Goal: Task Accomplishment & Management: Manage account settings

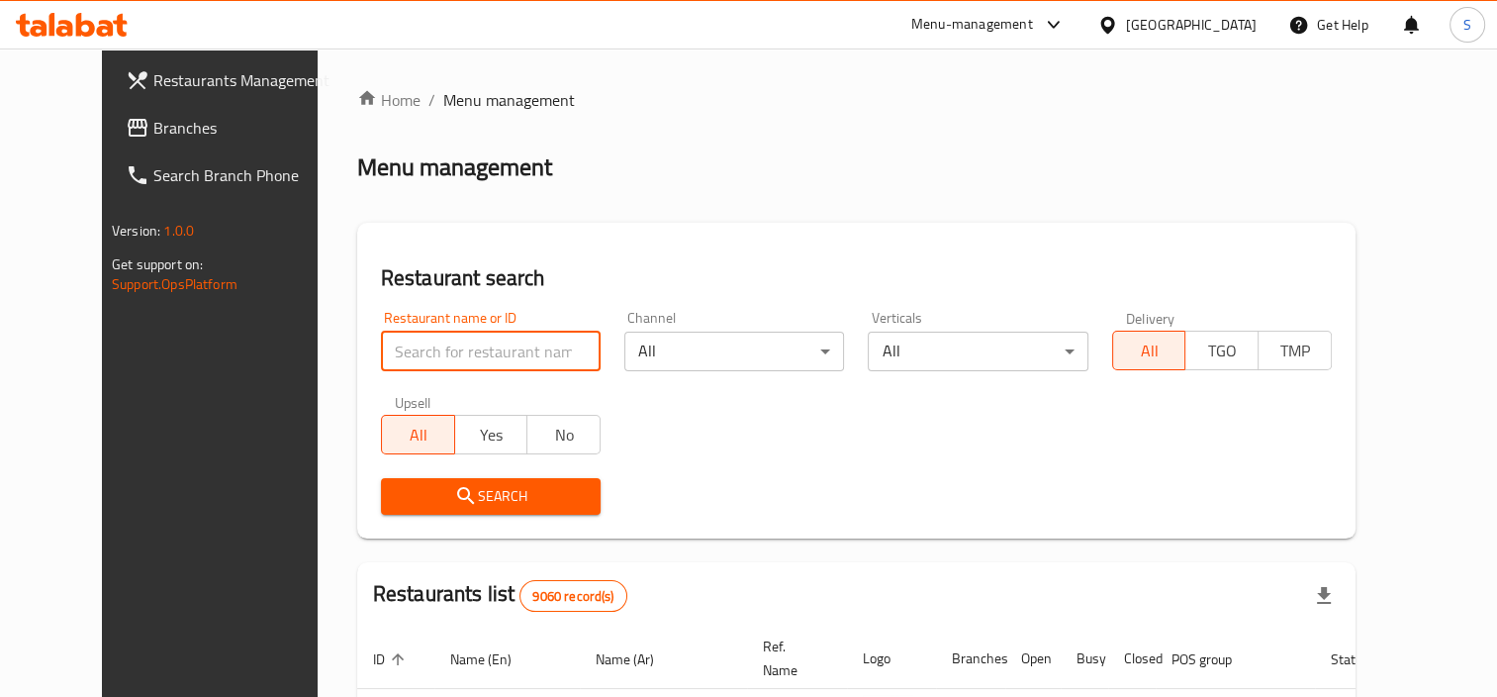
click at [443, 352] on input "search" at bounding box center [491, 351] width 220 height 40
paste input "220 Two Twenty Restaurant"
type input "220 Two Twenty Restaurant"
click button "Search" at bounding box center [491, 496] width 220 height 37
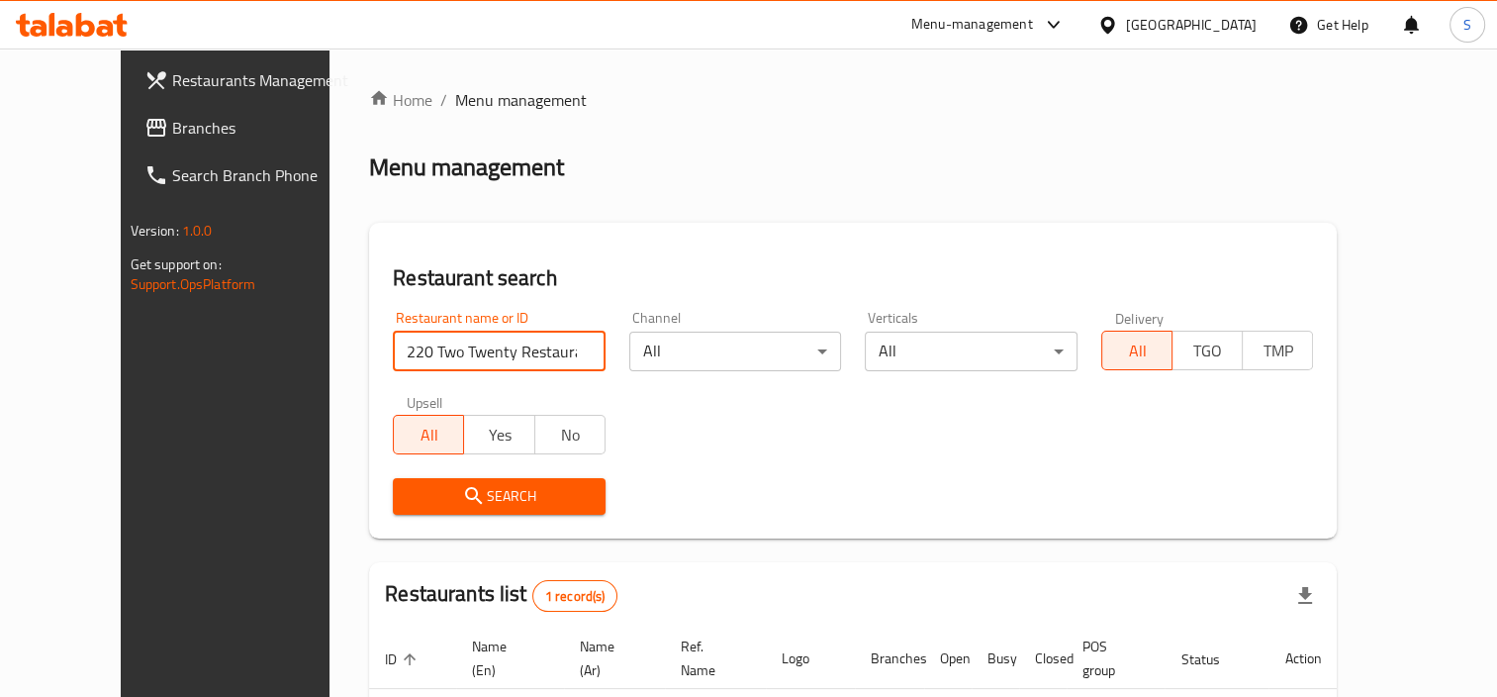
drag, startPoint x: 435, startPoint y: 354, endPoint x: 443, endPoint y: 338, distance: 17.7
drag, startPoint x: 443, startPoint y: 338, endPoint x: 1017, endPoint y: 464, distance: 587.5
click at [1017, 464] on div "Restaurant name or ID 220 Two Twenty Restaurant Restaurant name or ID Channel A…" at bounding box center [853, 413] width 944 height 228
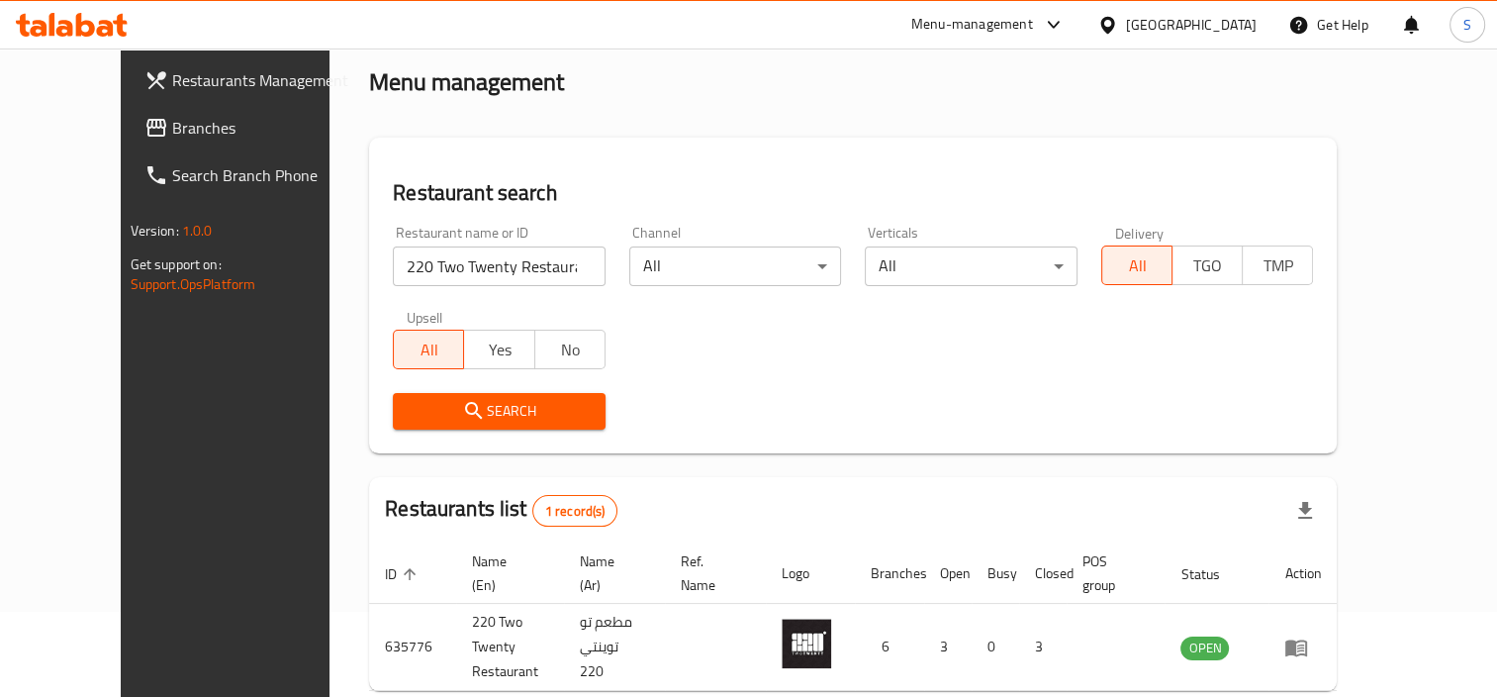
scroll to position [169, 0]
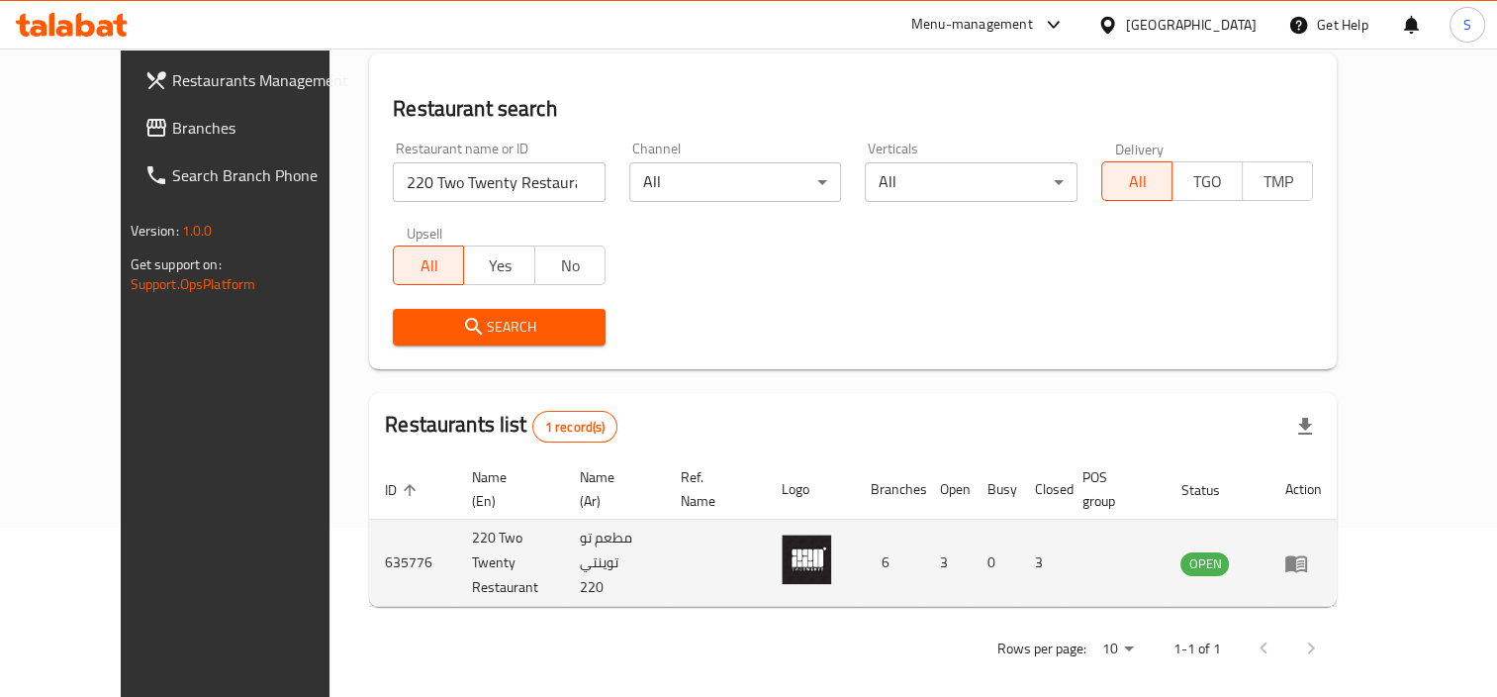
click at [1308, 554] on icon "enhanced table" at bounding box center [1296, 563] width 24 height 24
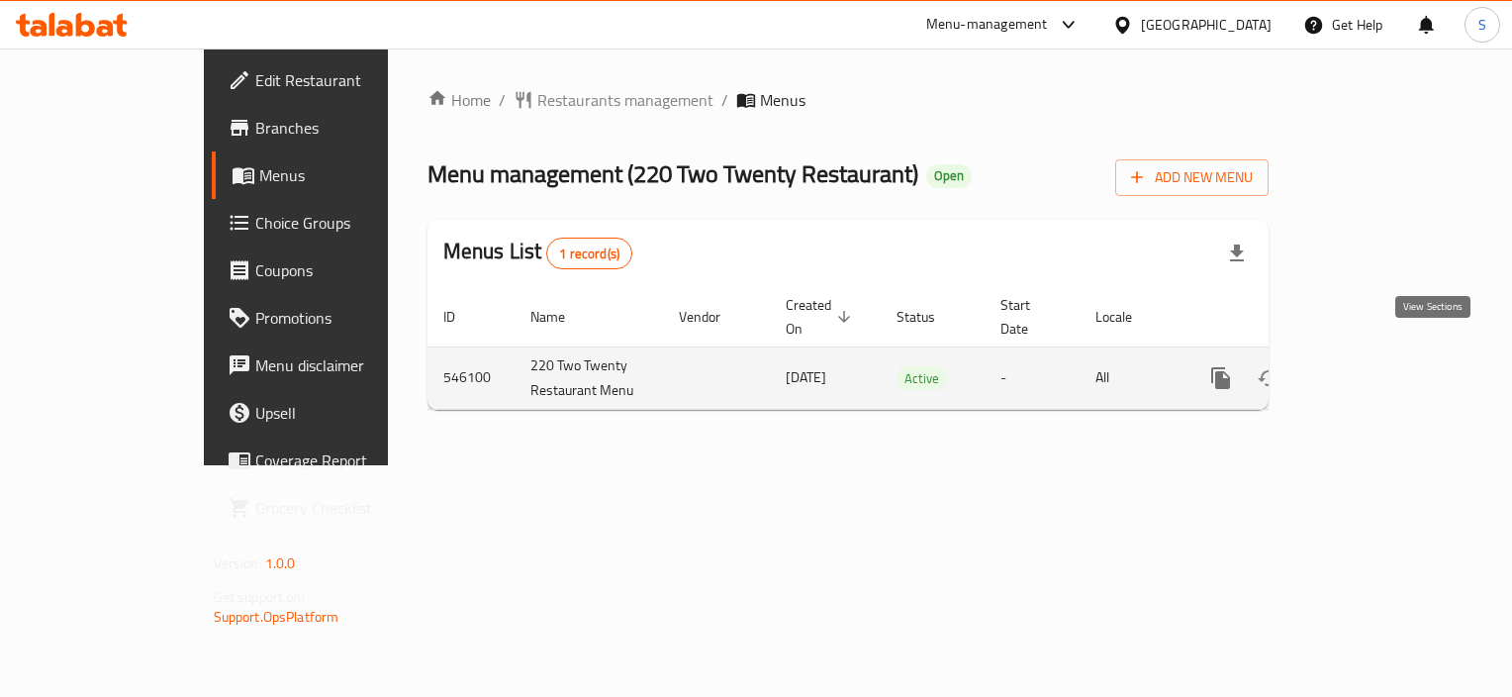
click at [1372, 369] on icon "enhanced table" at bounding box center [1364, 378] width 18 height 18
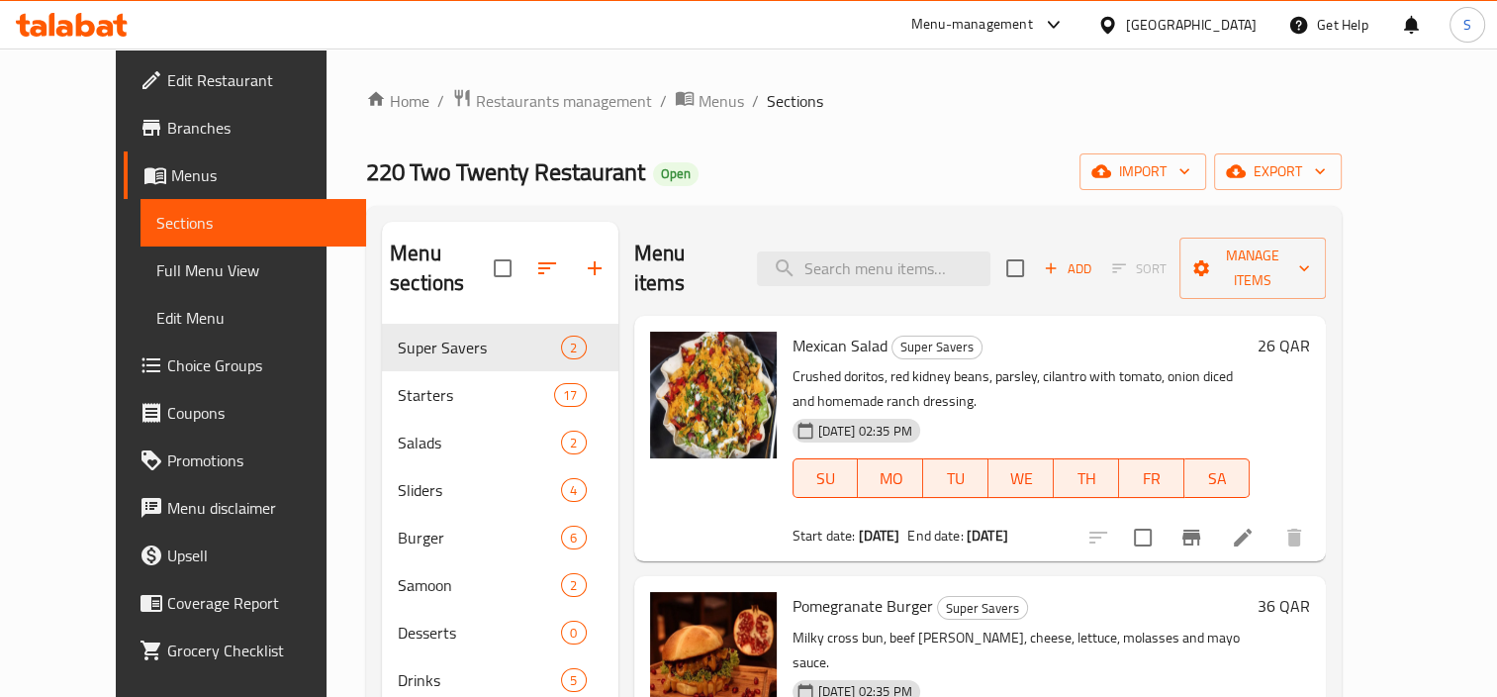
click at [167, 68] on span "Edit Restaurant" at bounding box center [258, 80] width 183 height 24
